Goal: Task Accomplishment & Management: Use online tool/utility

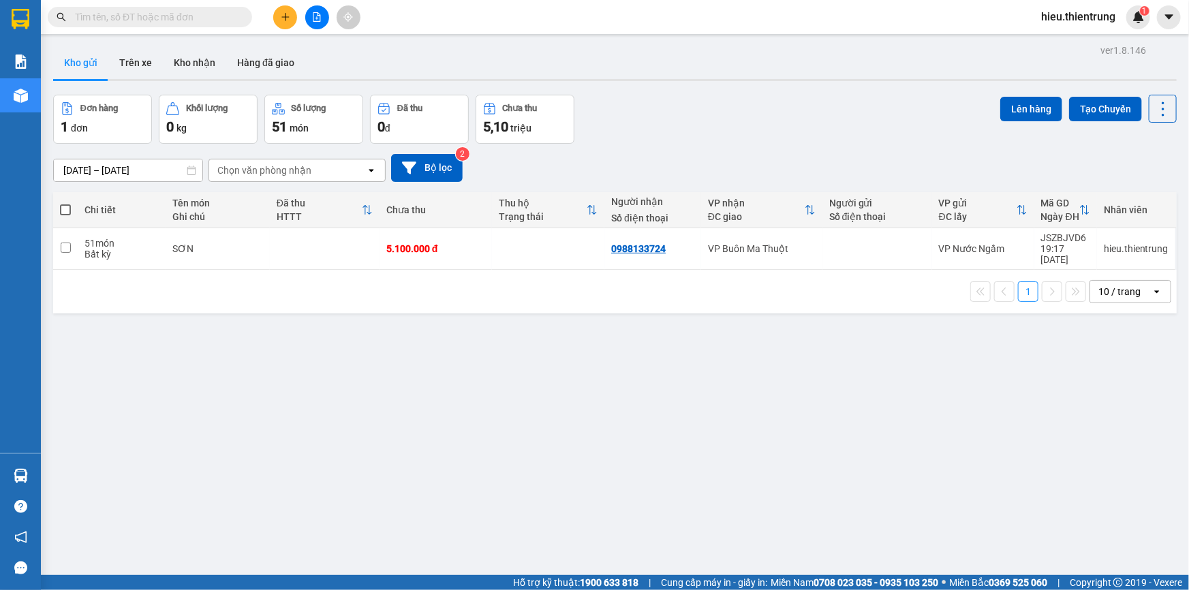
click at [318, 13] on icon "file-add" at bounding box center [316, 17] width 7 height 10
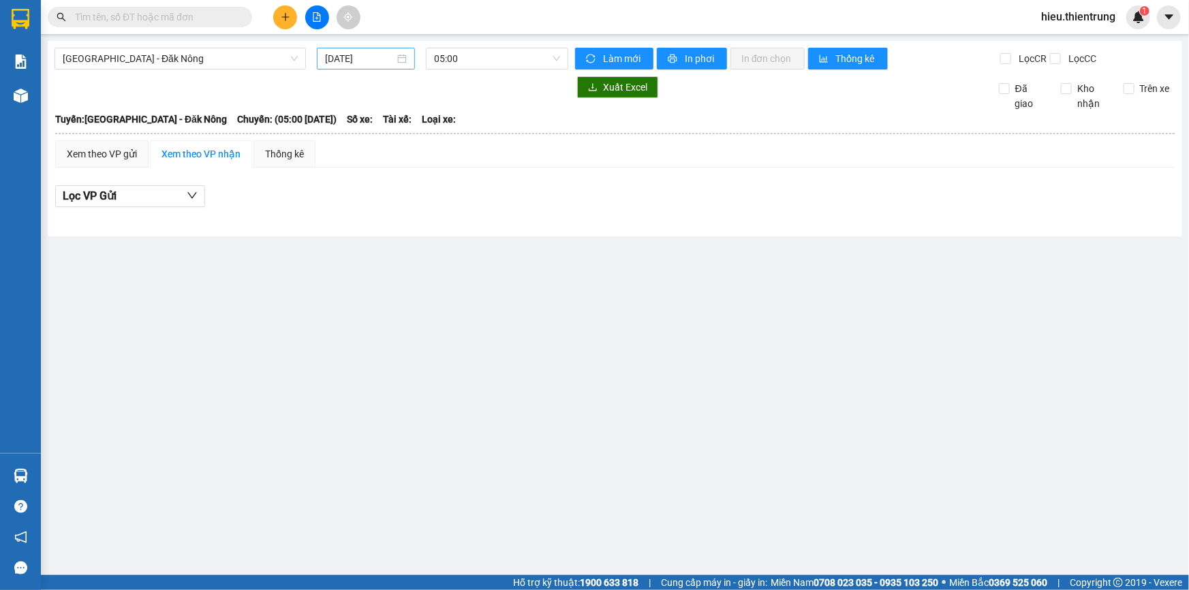
click at [358, 52] on input "[DATE]" at bounding box center [360, 58] width 70 height 15
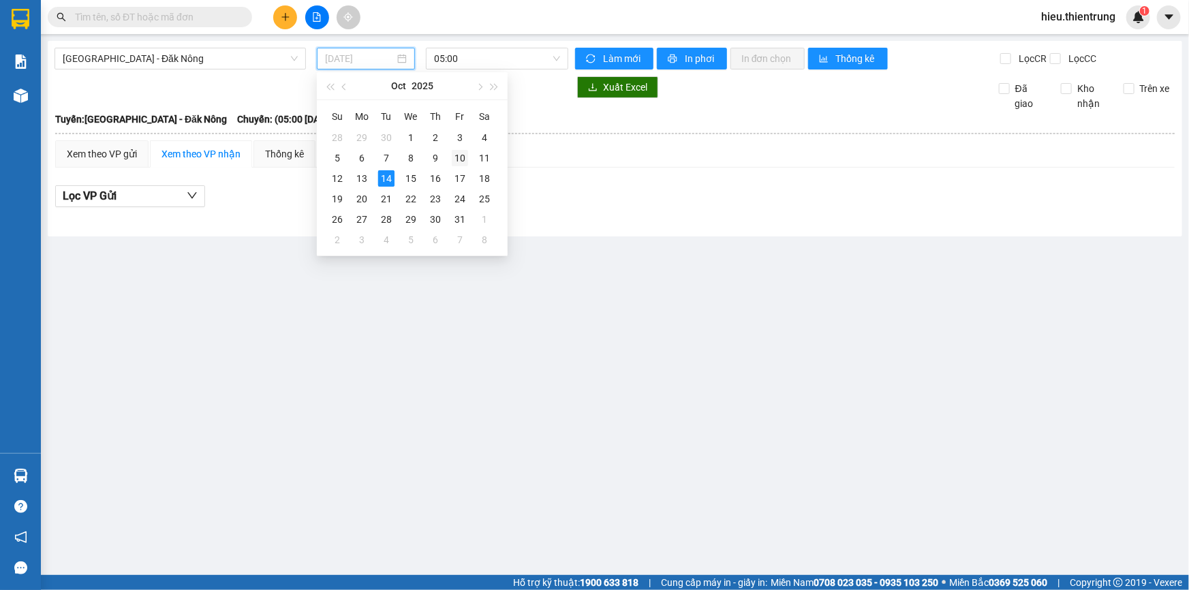
click at [463, 158] on div "10" at bounding box center [460, 158] width 16 height 16
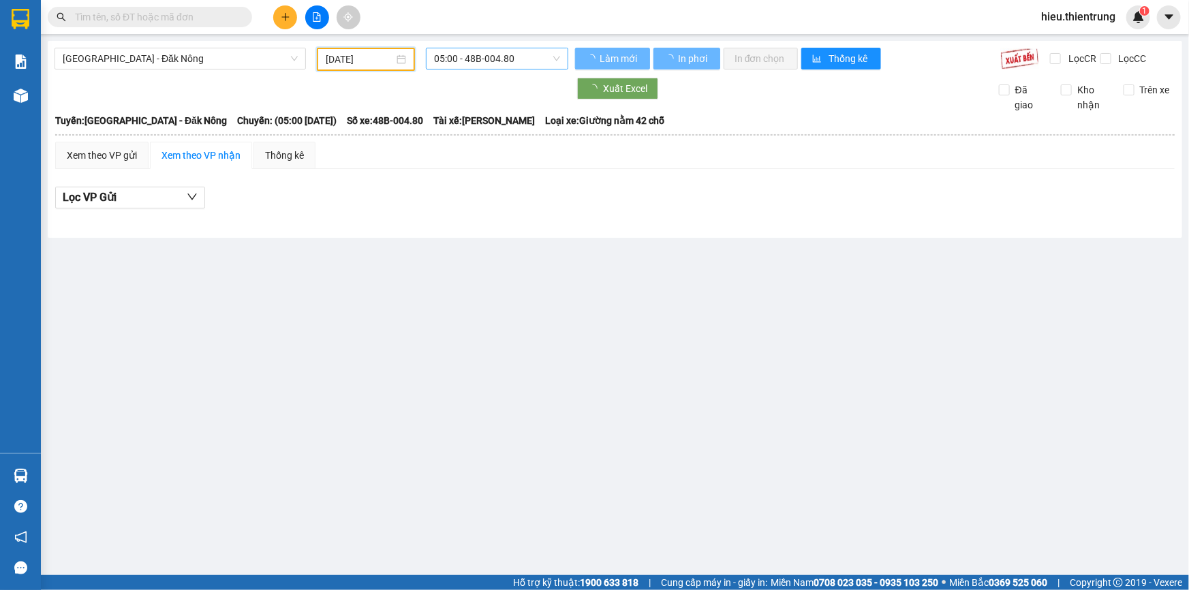
click at [480, 58] on span "05:00 - 48B-004.80" at bounding box center [497, 58] width 126 height 20
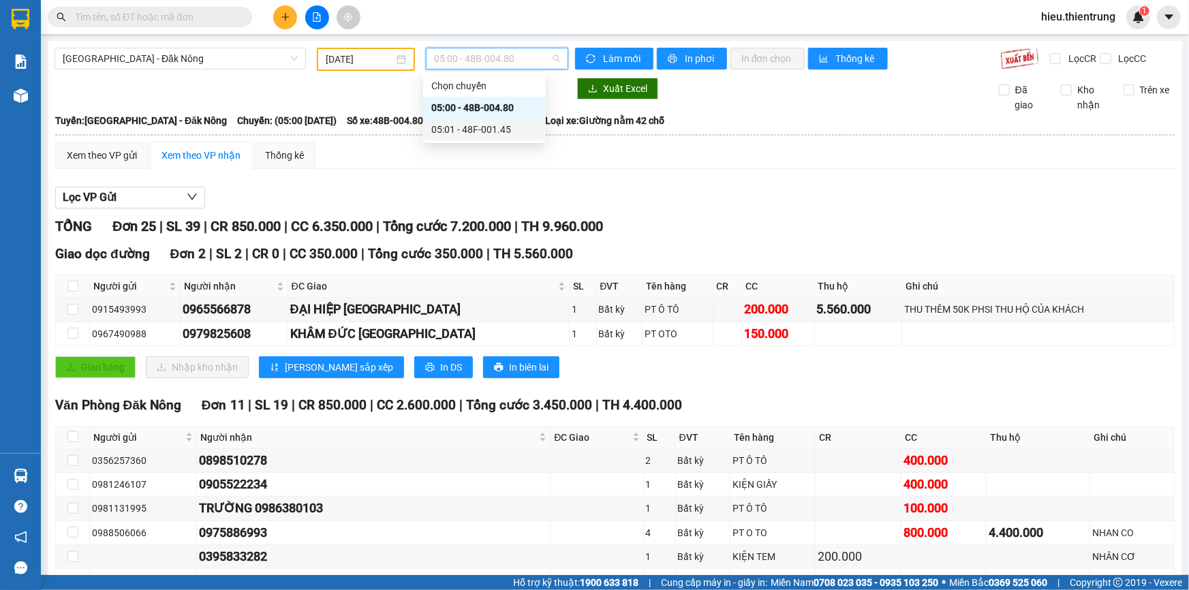
click at [502, 110] on div "05:00 - 48B-004.80" at bounding box center [484, 107] width 106 height 15
click at [502, 59] on span "05:00 - 48B-004.80" at bounding box center [497, 58] width 126 height 20
click at [498, 126] on div "05:01 - 48F-001.45" at bounding box center [484, 129] width 106 height 15
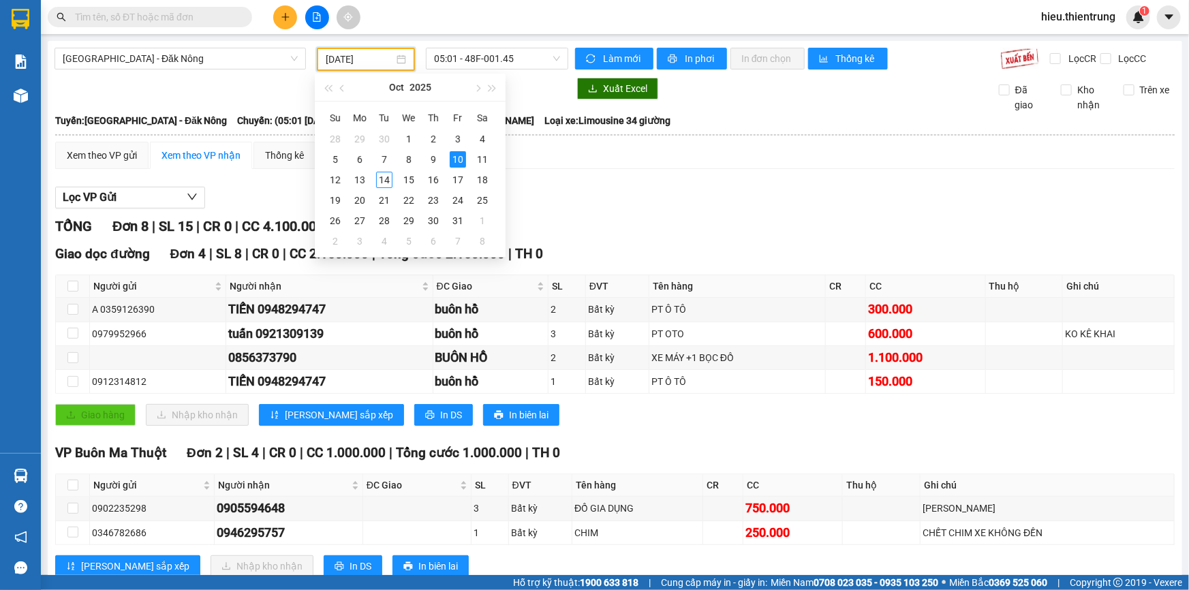
click at [365, 65] on input "[DATE]" at bounding box center [360, 59] width 68 height 15
click at [474, 157] on div "11" at bounding box center [482, 159] width 16 height 16
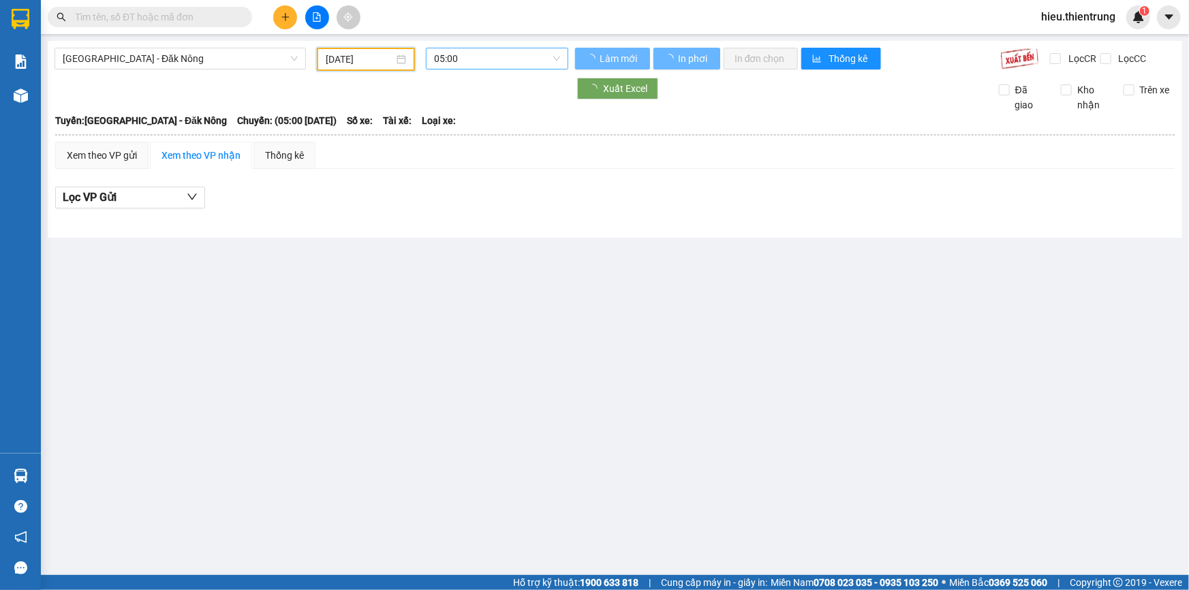
click at [472, 66] on span "05:00" at bounding box center [497, 58] width 126 height 20
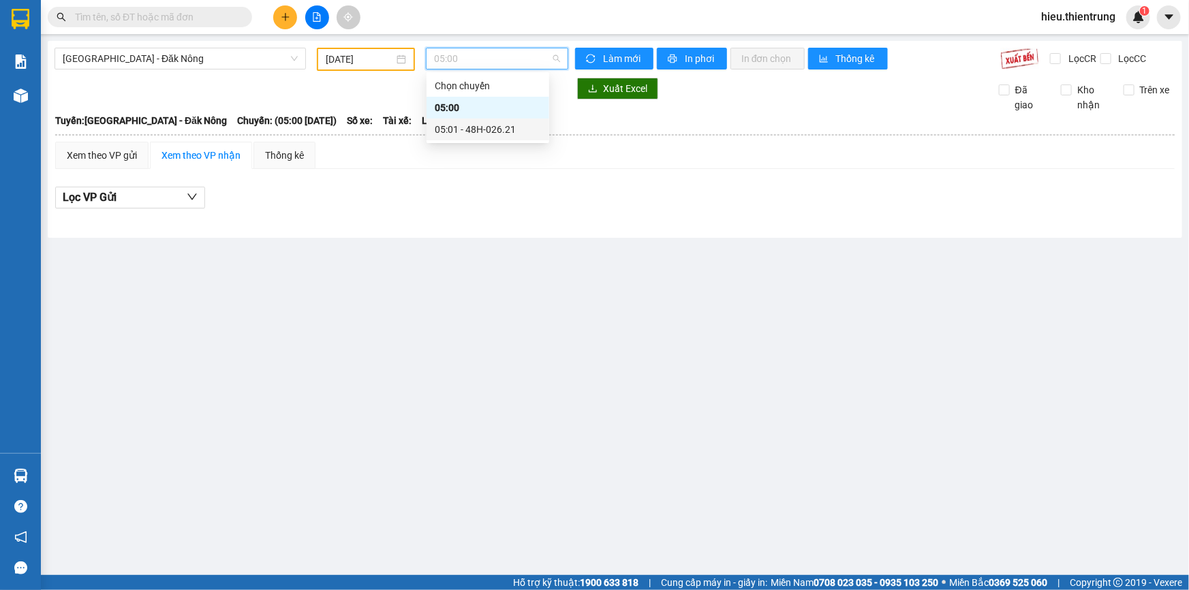
click at [499, 132] on div "05:01 - 48H-026.21" at bounding box center [488, 129] width 106 height 15
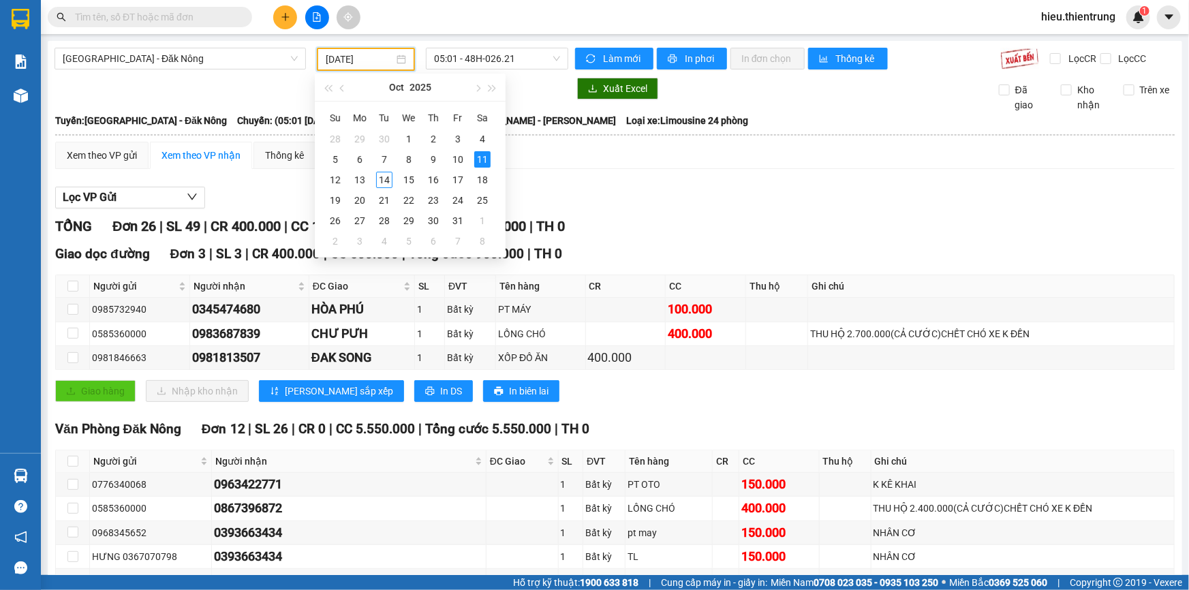
click at [381, 55] on input "[DATE]" at bounding box center [360, 59] width 68 height 15
click at [337, 179] on div "12" at bounding box center [335, 180] width 16 height 16
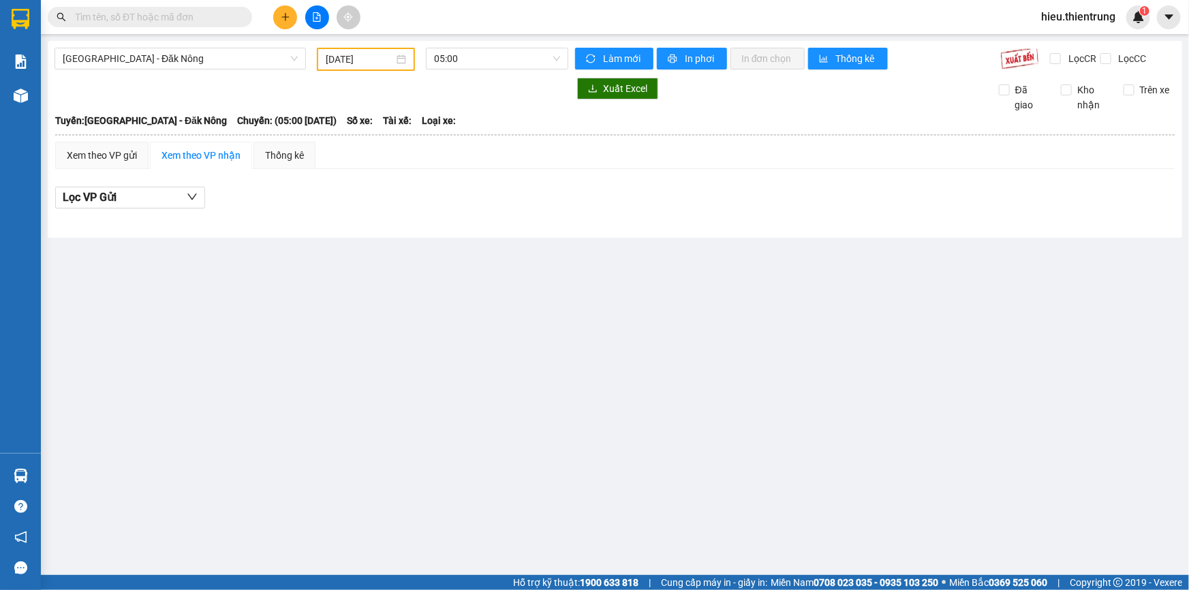
click at [473, 70] on div "[GEOGRAPHIC_DATA] - Đăk Nông [DATE] 05:00 Làm mới In phơi In đơn chọn Thống kê …" at bounding box center [615, 139] width 1135 height 197
click at [478, 65] on span "05:00" at bounding box center [497, 58] width 126 height 20
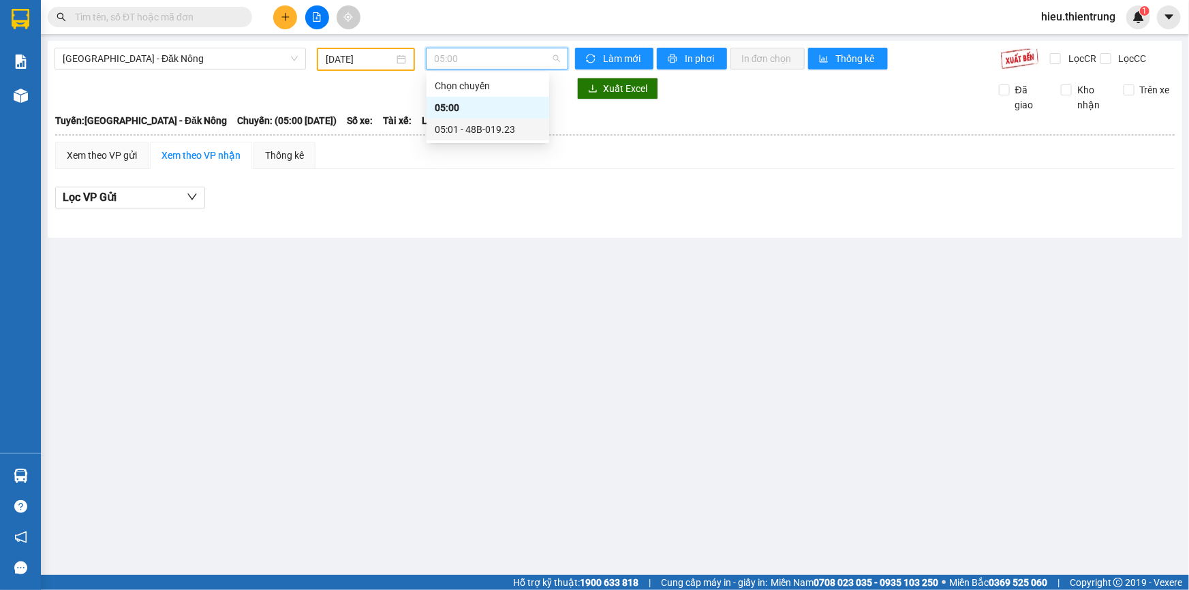
click at [476, 129] on div "05:01 - 48B-019.23" at bounding box center [488, 129] width 106 height 15
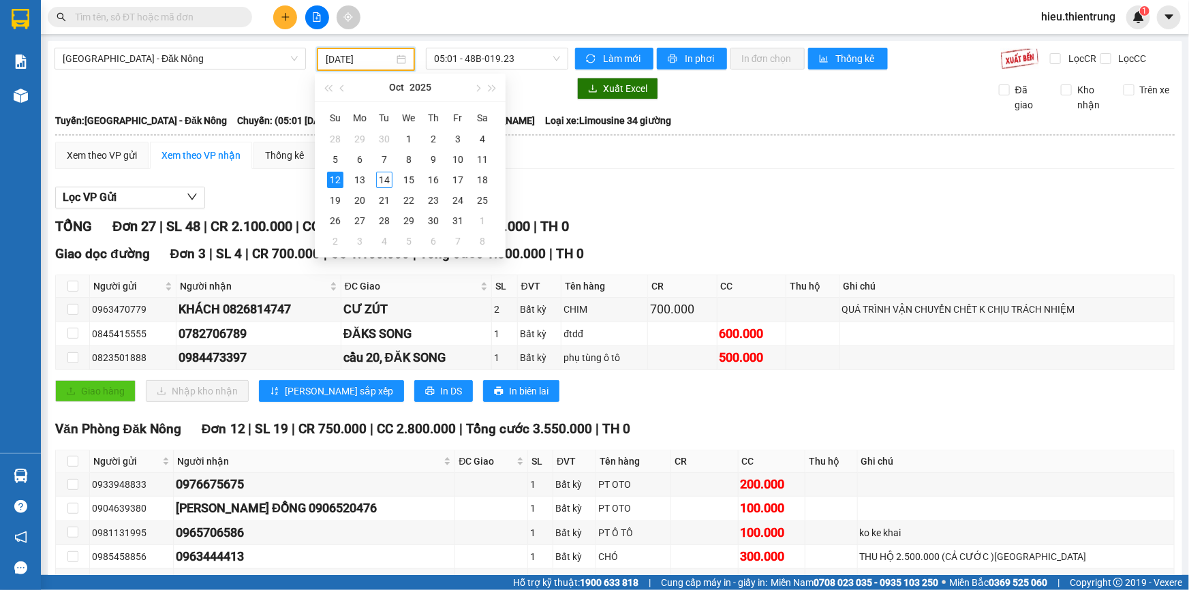
click at [382, 52] on input "[DATE]" at bounding box center [360, 59] width 68 height 15
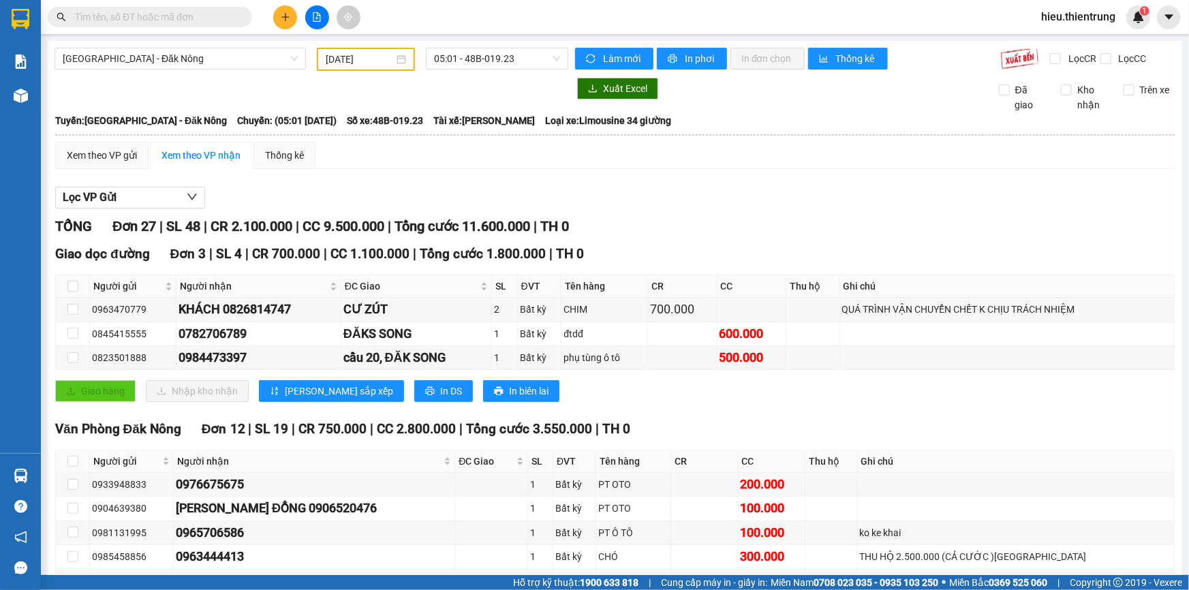
click at [358, 61] on input "[DATE]" at bounding box center [360, 59] width 68 height 15
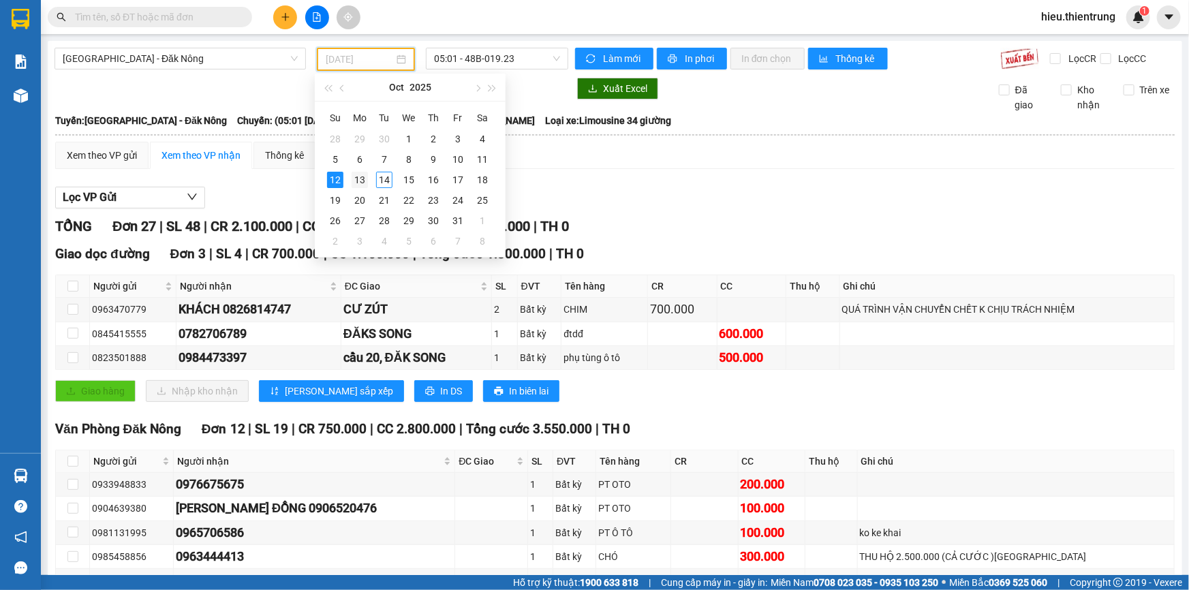
click at [363, 184] on div "13" at bounding box center [360, 180] width 16 height 16
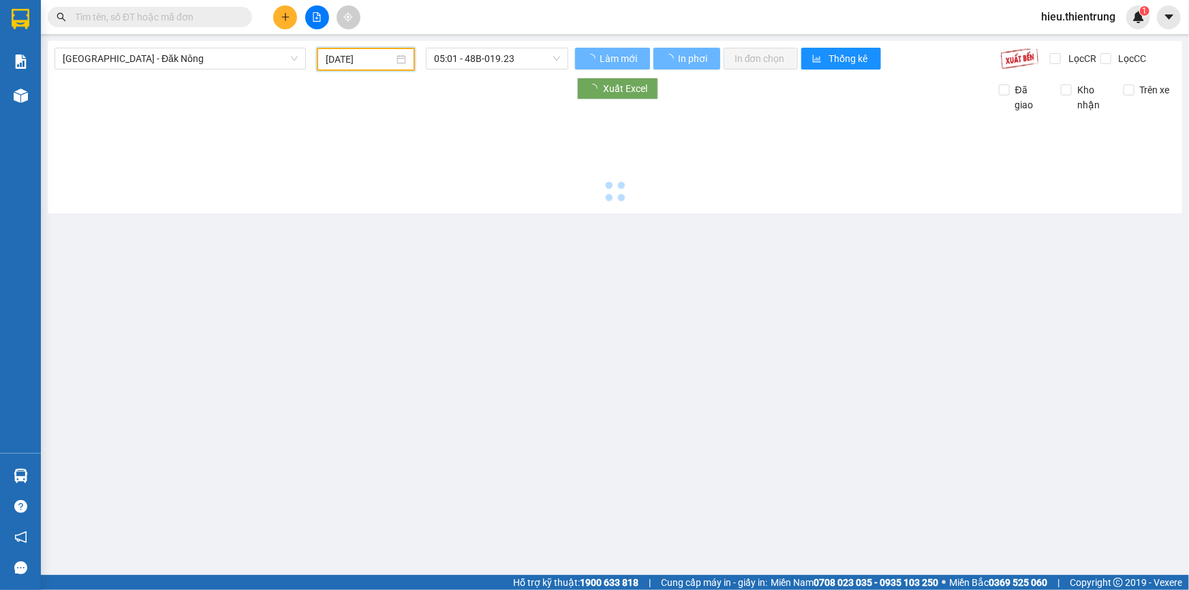
type input "[DATE]"
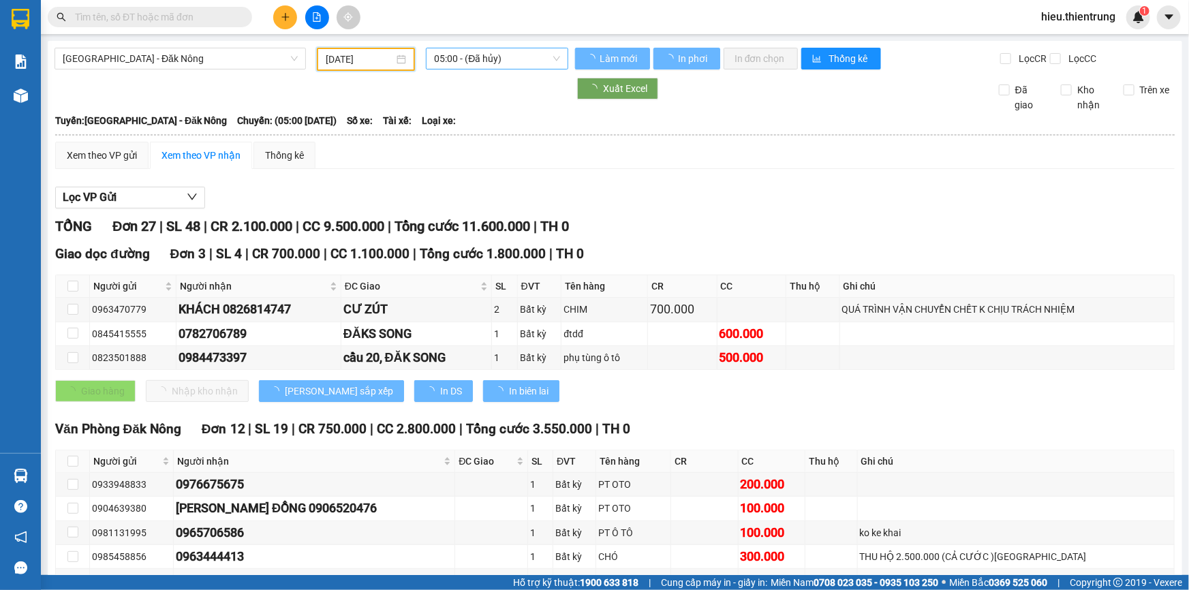
click at [496, 68] on span "05:00 - (Đã hủy)" at bounding box center [497, 58] width 126 height 20
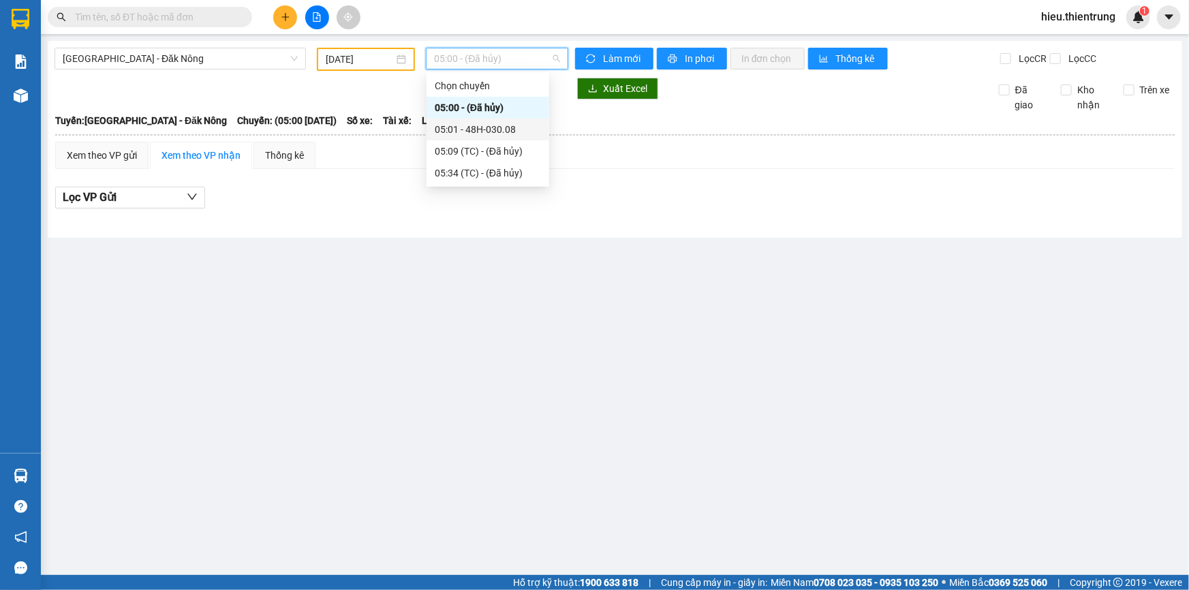
click at [492, 125] on div "05:01 - 48H-030.08" at bounding box center [488, 129] width 106 height 15
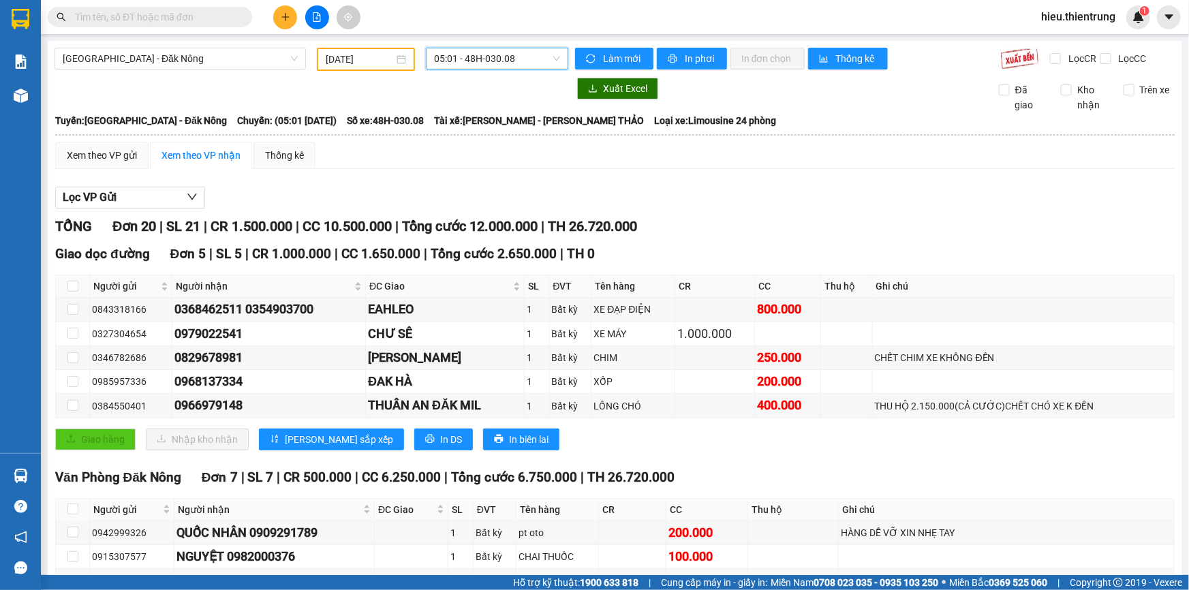
click at [324, 19] on button at bounding box center [317, 17] width 24 height 24
click at [192, 61] on span "[GEOGRAPHIC_DATA] - Đăk Nông" at bounding box center [180, 58] width 235 height 20
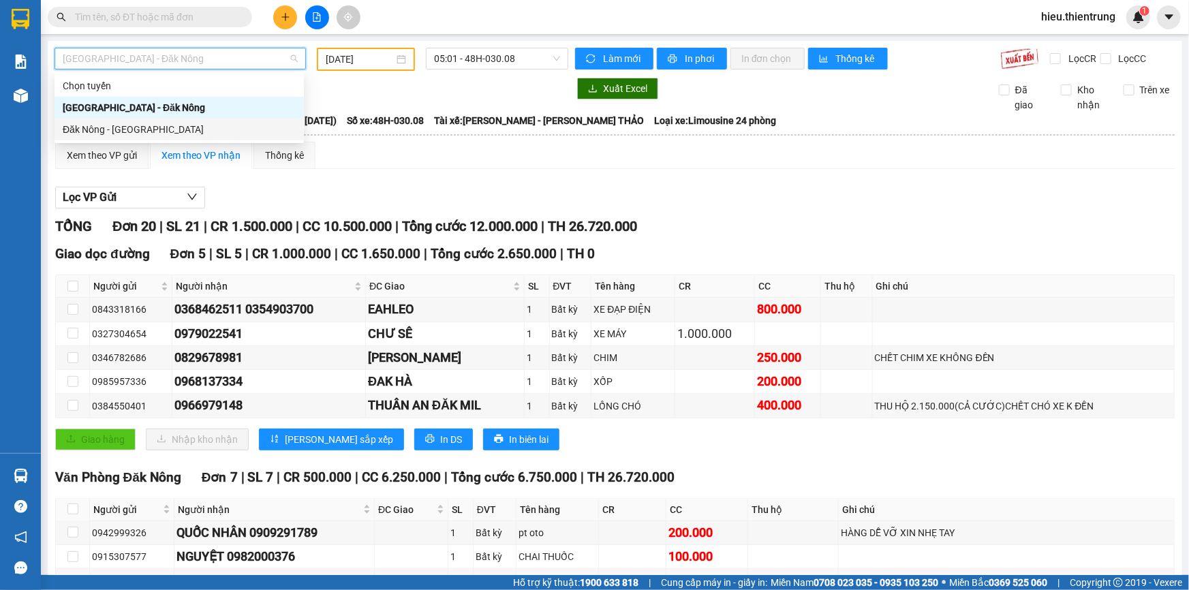
click at [121, 133] on div "Đăk Nông - [GEOGRAPHIC_DATA]" at bounding box center [179, 129] width 233 height 15
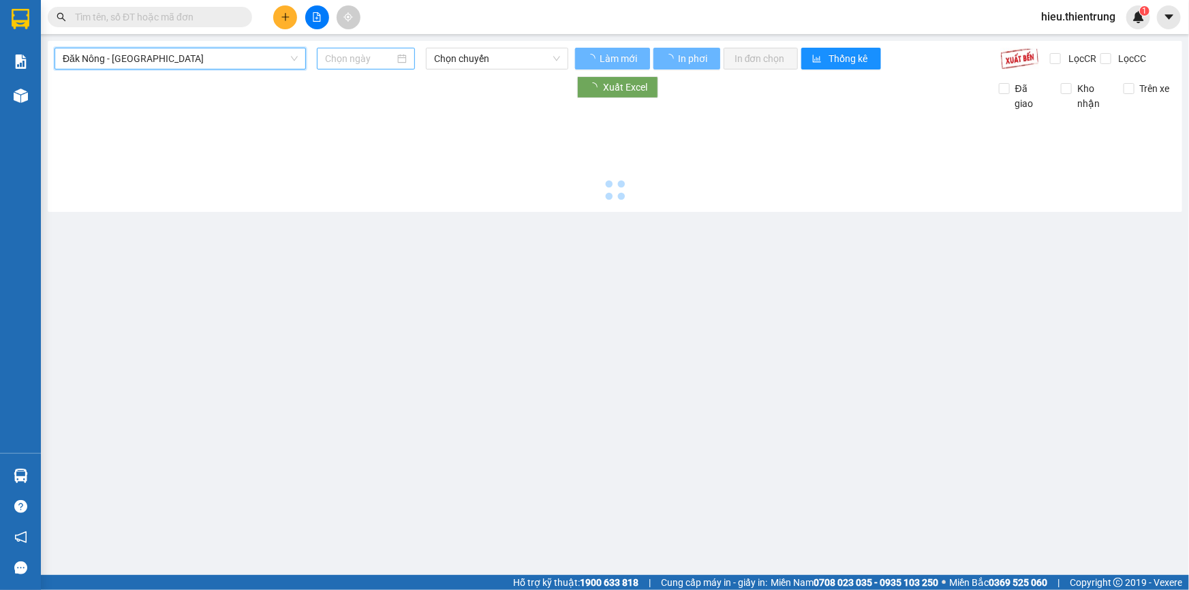
click at [358, 59] on input at bounding box center [360, 58] width 70 height 15
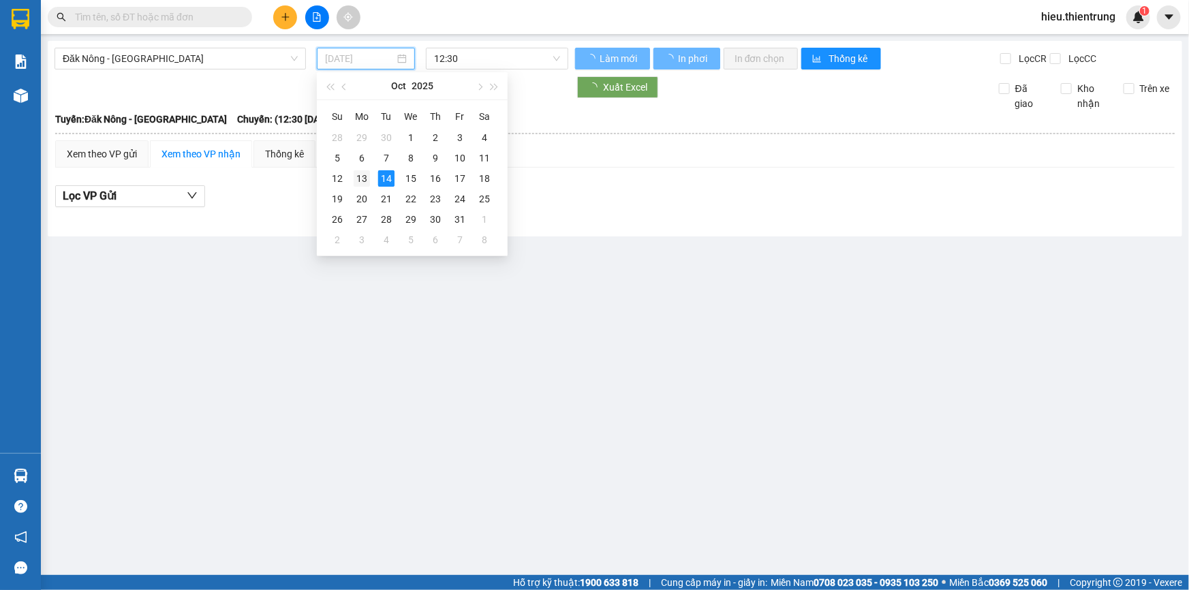
click at [363, 179] on div "13" at bounding box center [362, 178] width 16 height 16
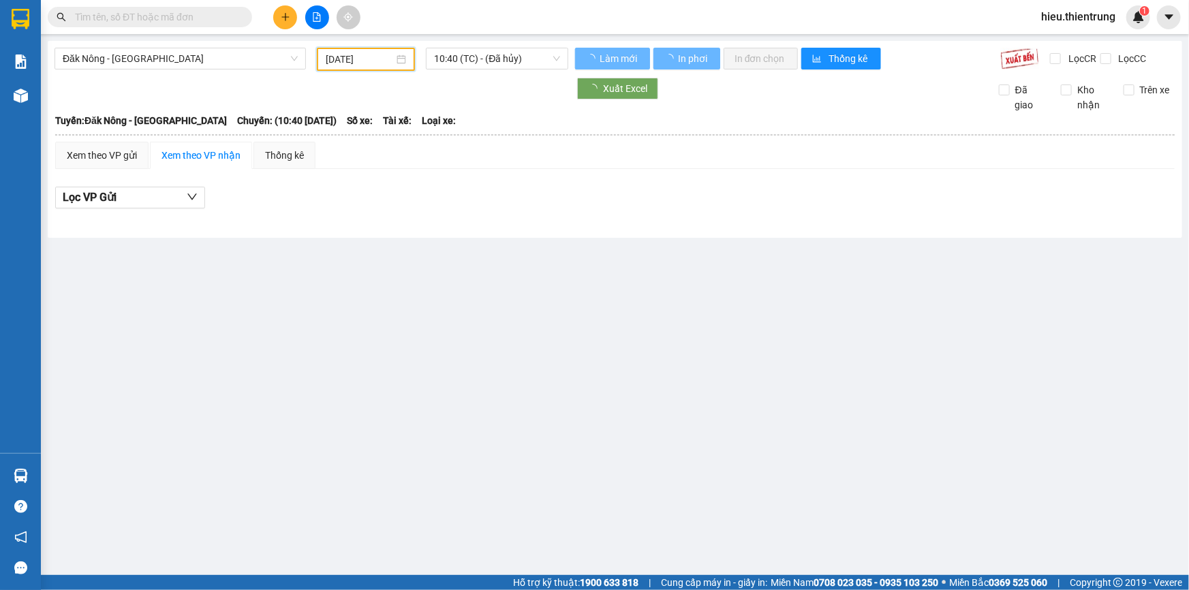
click at [470, 47] on div "Đăk Nông - [GEOGRAPHIC_DATA] [DATE] 10:40 (TC) - (Đã hủy) Làm mới In phơi In đơ…" at bounding box center [615, 139] width 1135 height 197
type input "[DATE]"
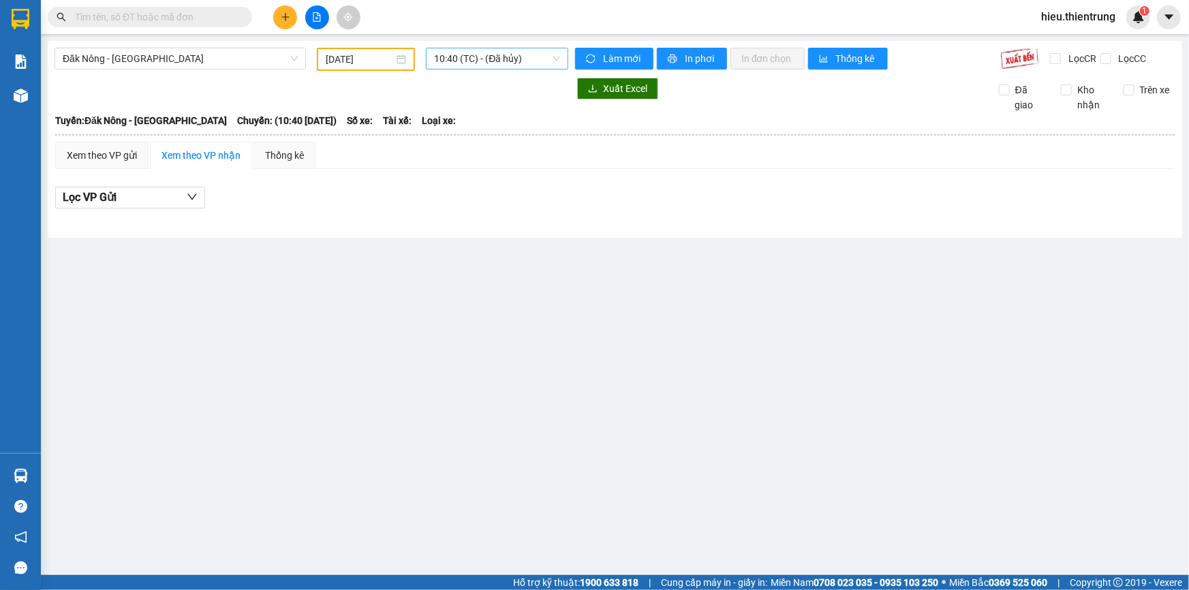
click at [478, 54] on span "10:40 (TC) - (Đã hủy)" at bounding box center [497, 58] width 126 height 20
click at [497, 127] on div "12:30 - 48h-019.23" at bounding box center [488, 129] width 106 height 15
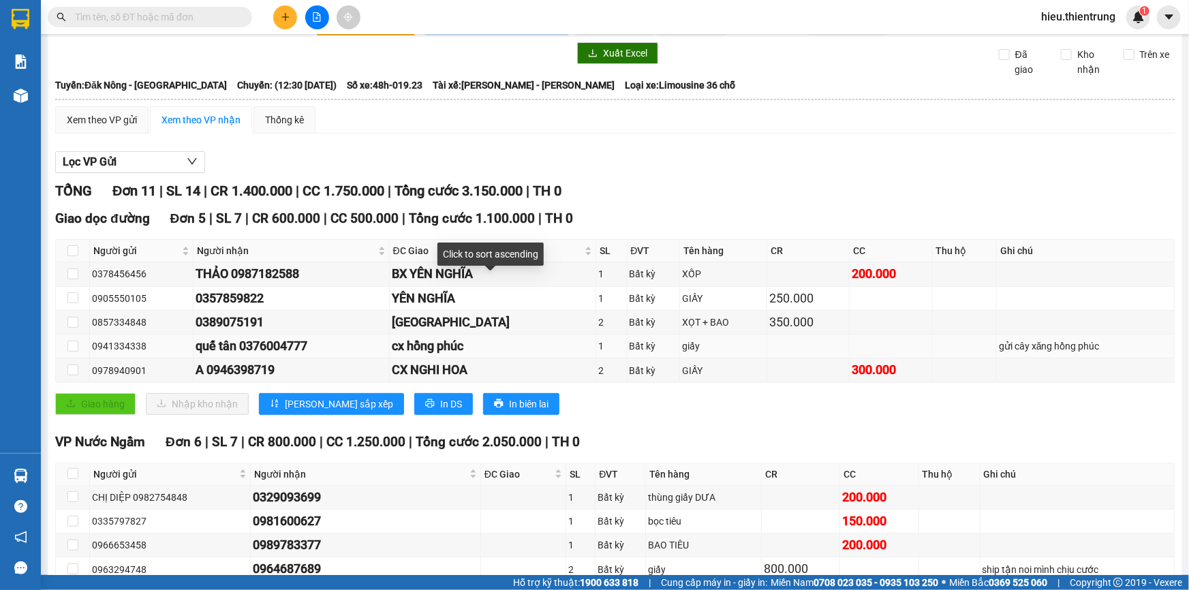
scroll to position [158, 0]
